Goal: Transaction & Acquisition: Purchase product/service

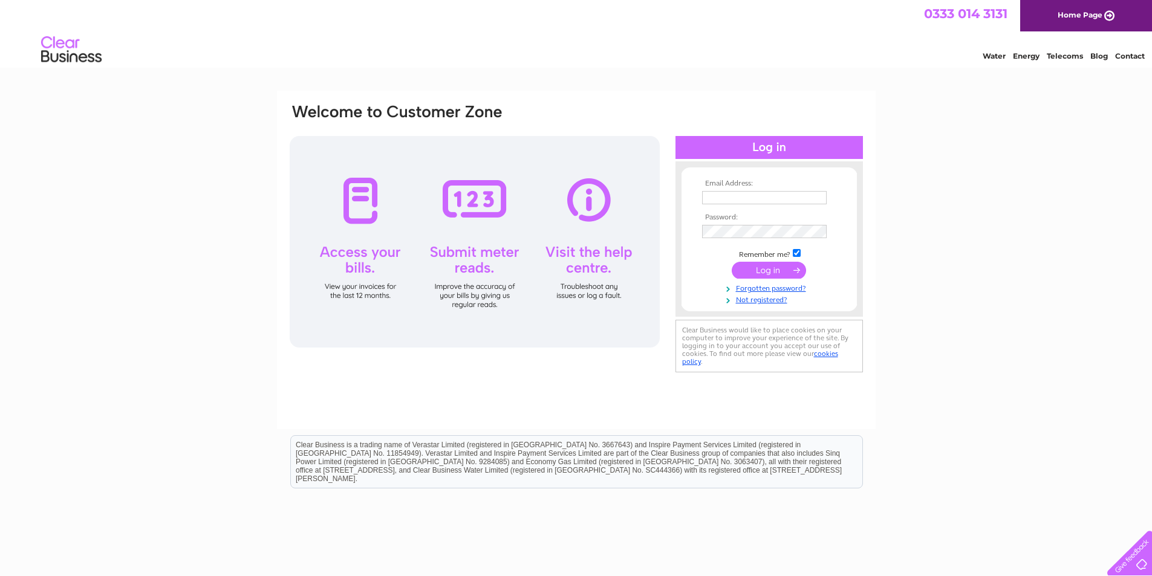
type input "kccautos69@yahoo.com"
click at [747, 272] on input "submit" at bounding box center [769, 270] width 74 height 17
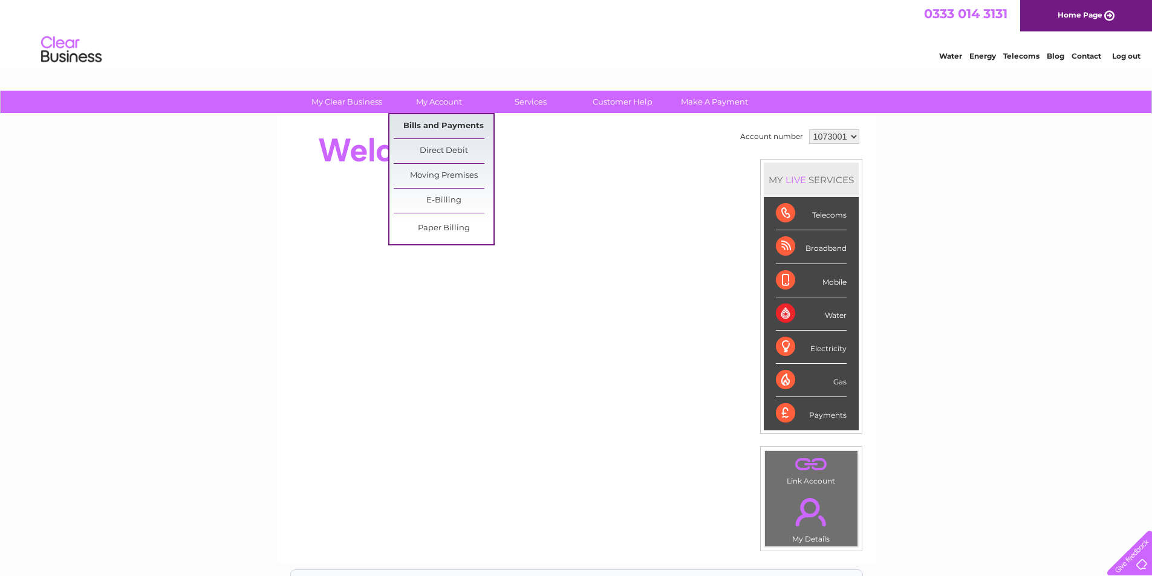
click at [433, 126] on link "Bills and Payments" at bounding box center [444, 126] width 100 height 24
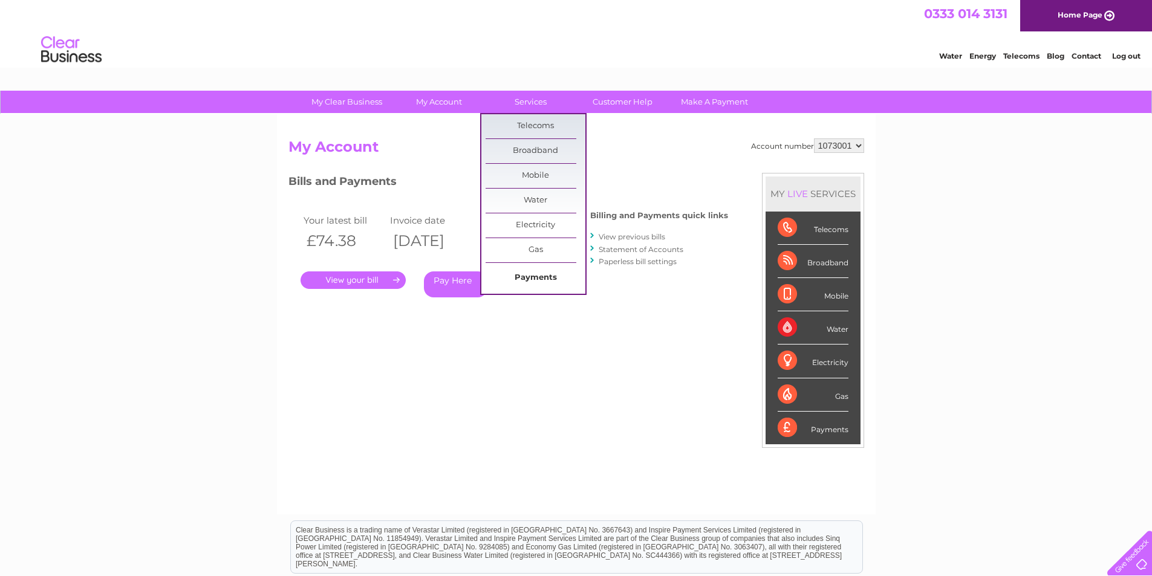
click at [527, 276] on link "Payments" at bounding box center [536, 278] width 100 height 24
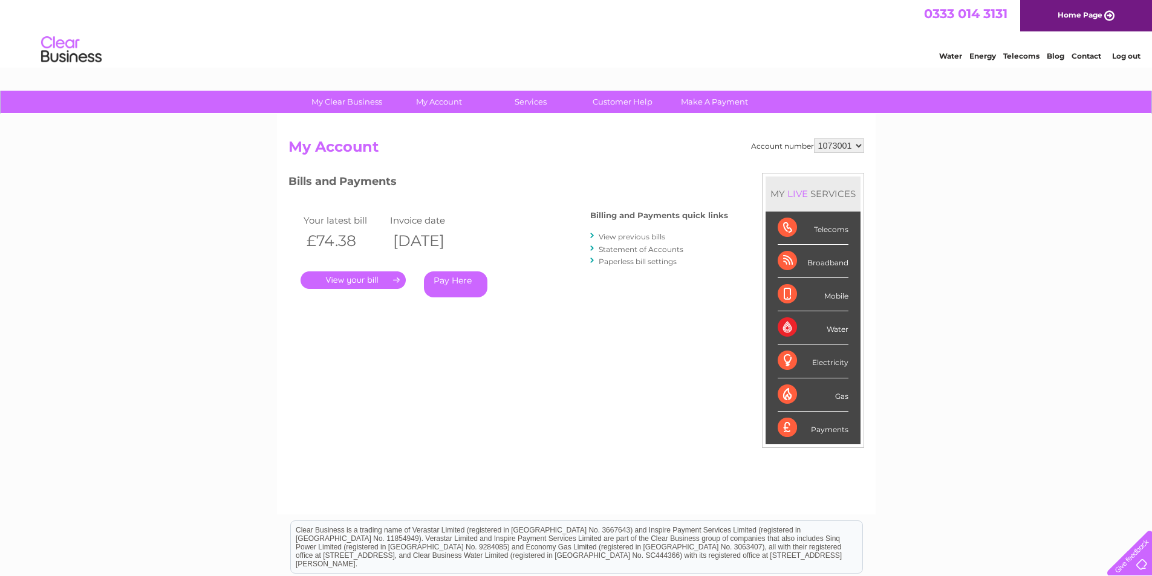
click at [378, 278] on link "." at bounding box center [353, 281] width 105 height 18
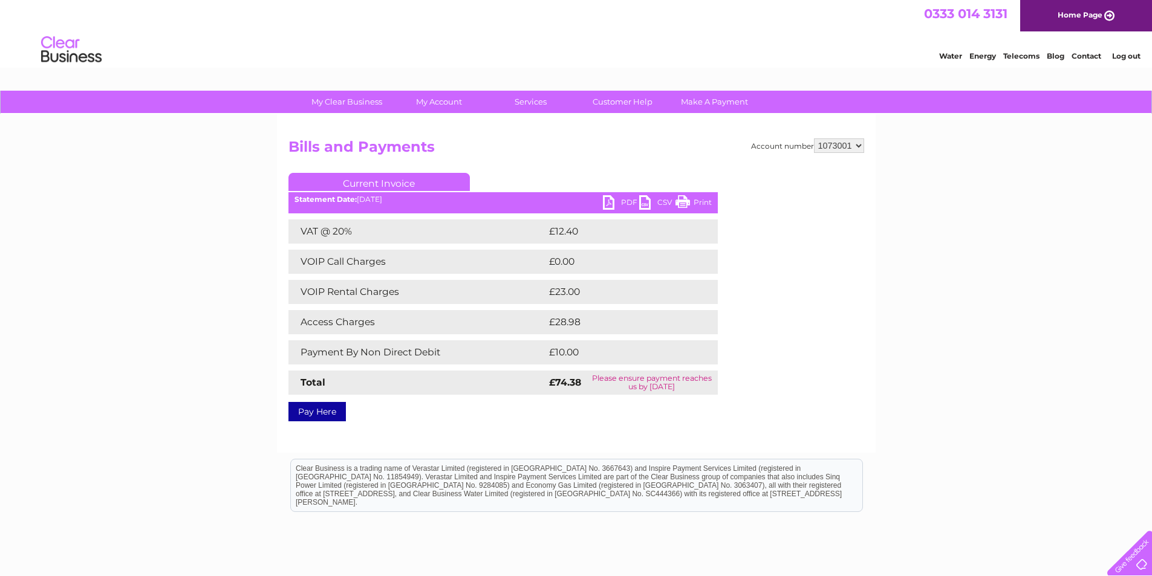
click at [330, 408] on link "Pay Here" at bounding box center [316, 411] width 57 height 19
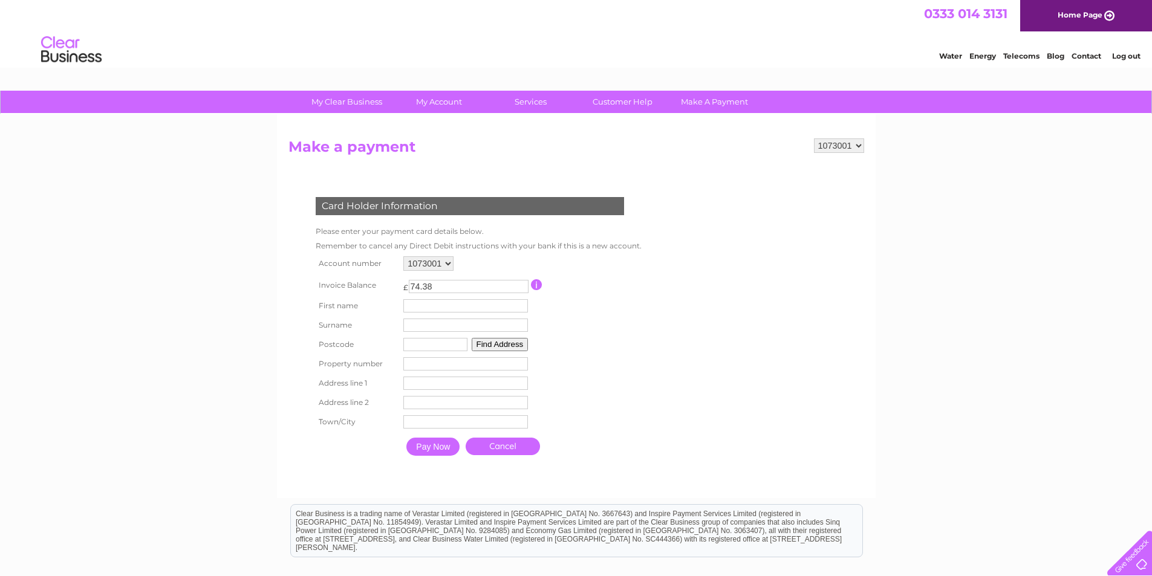
click at [410, 307] on input "text" at bounding box center [465, 305] width 125 height 13
type input "karl"
type input "leadbetter"
type input "FY6 8JX"
type input "5"
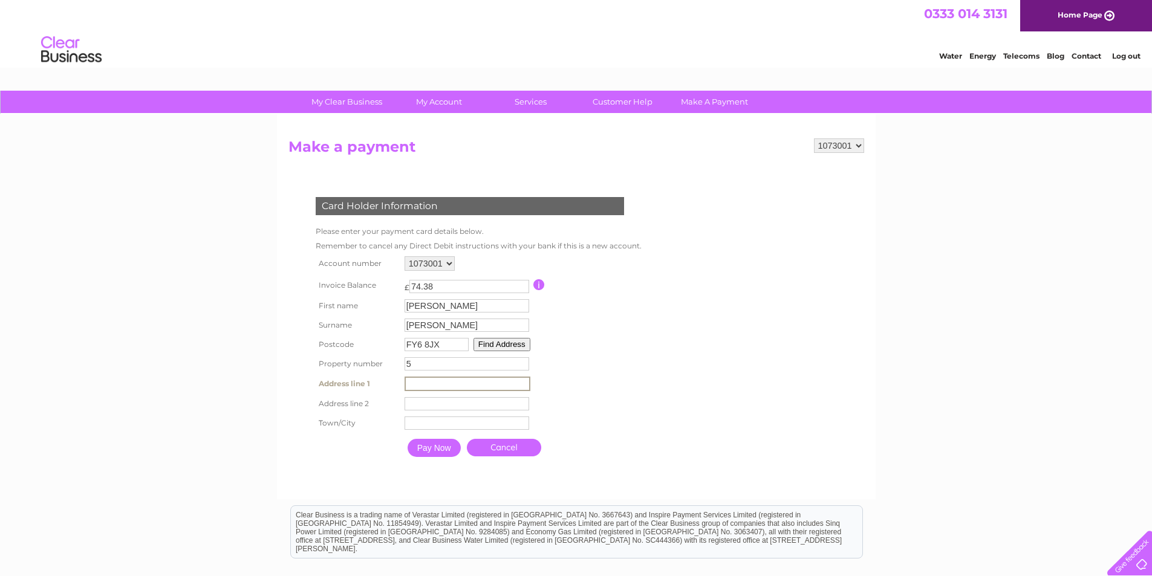
click at [414, 381] on input "text" at bounding box center [468, 384] width 126 height 15
type input "5 Wyrefields"
type input "Poulton-le-Fylde"
click at [443, 445] on input "Pay Now" at bounding box center [432, 447] width 53 height 18
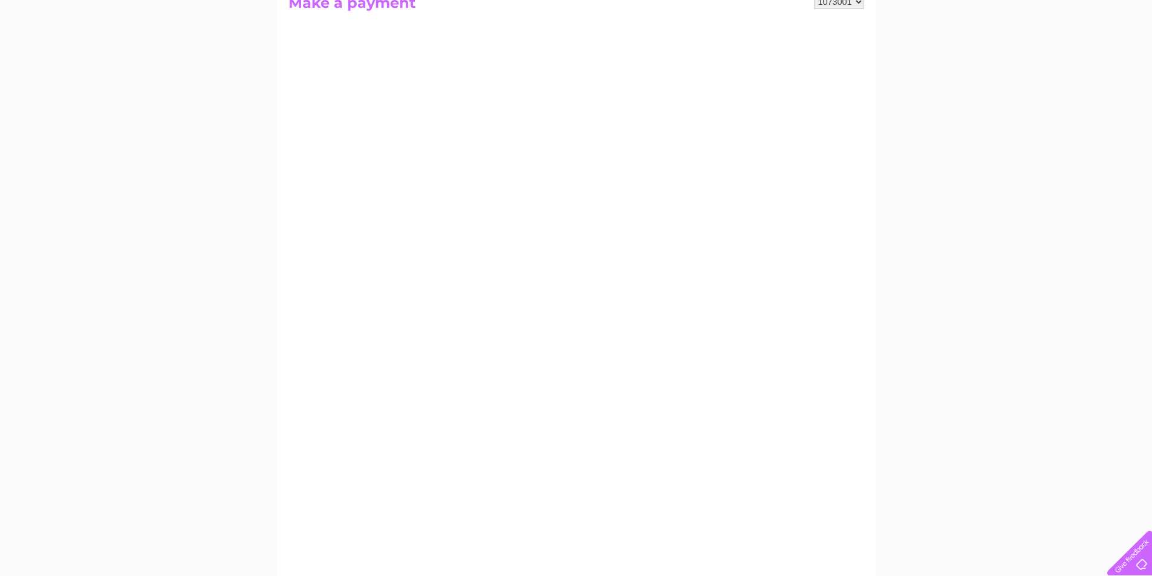
scroll to position [121, 0]
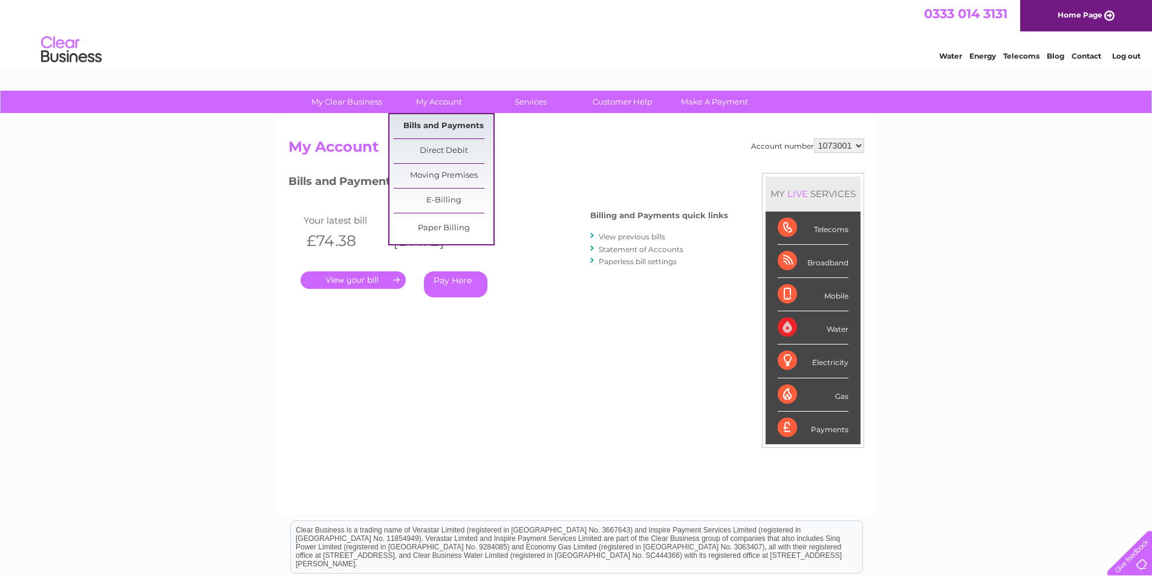
click at [431, 123] on link "Bills and Payments" at bounding box center [444, 126] width 100 height 24
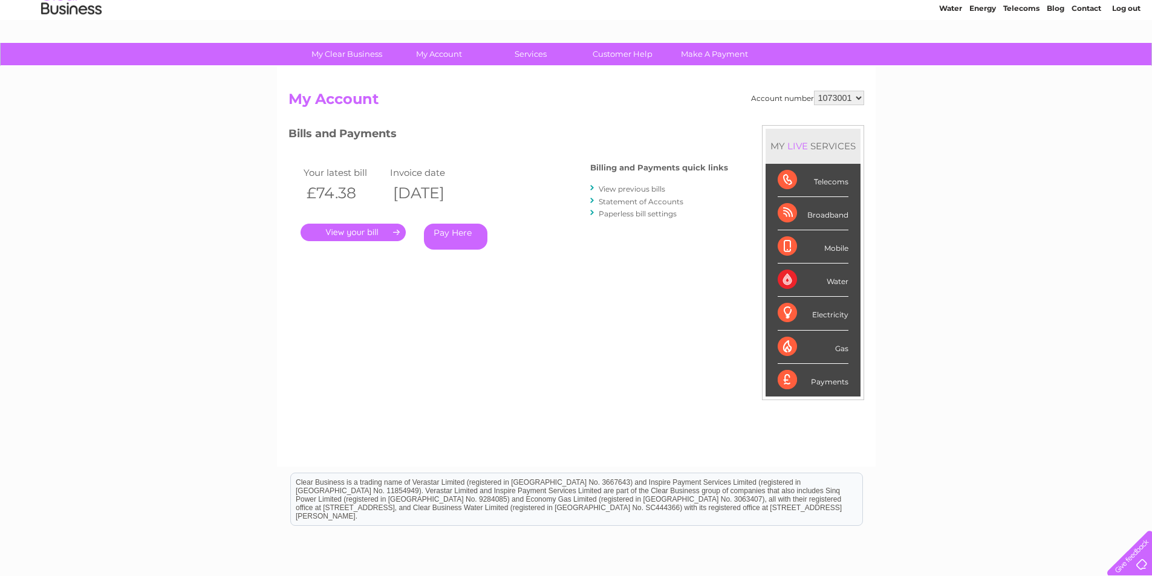
scroll to position [121, 0]
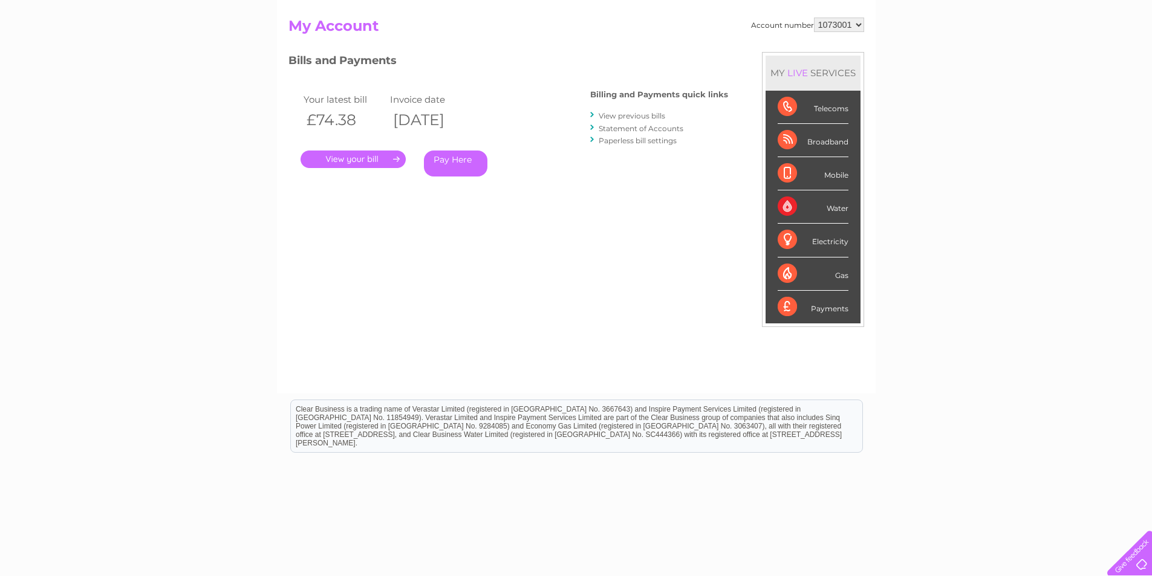
click at [376, 158] on link "." at bounding box center [353, 160] width 105 height 18
